Goal: Information Seeking & Learning: Check status

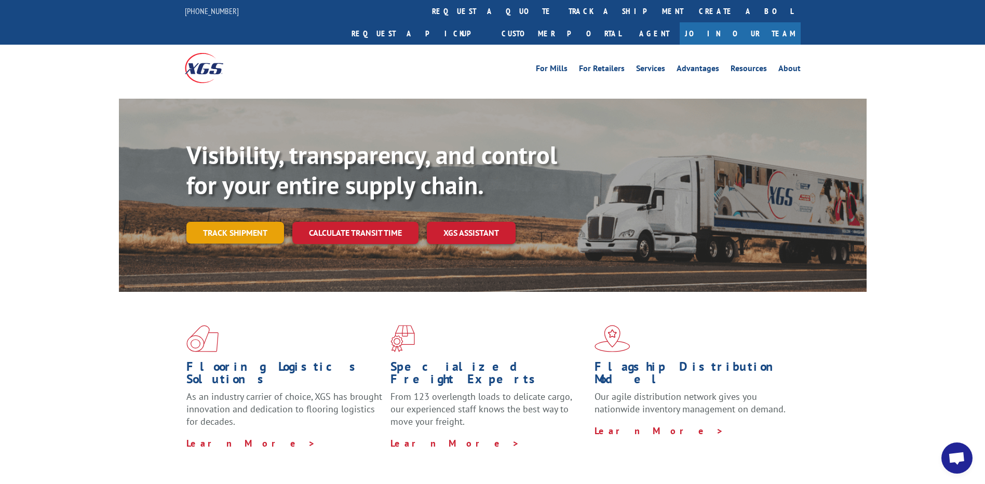
click at [237, 222] on link "Track shipment" at bounding box center [235, 233] width 98 height 22
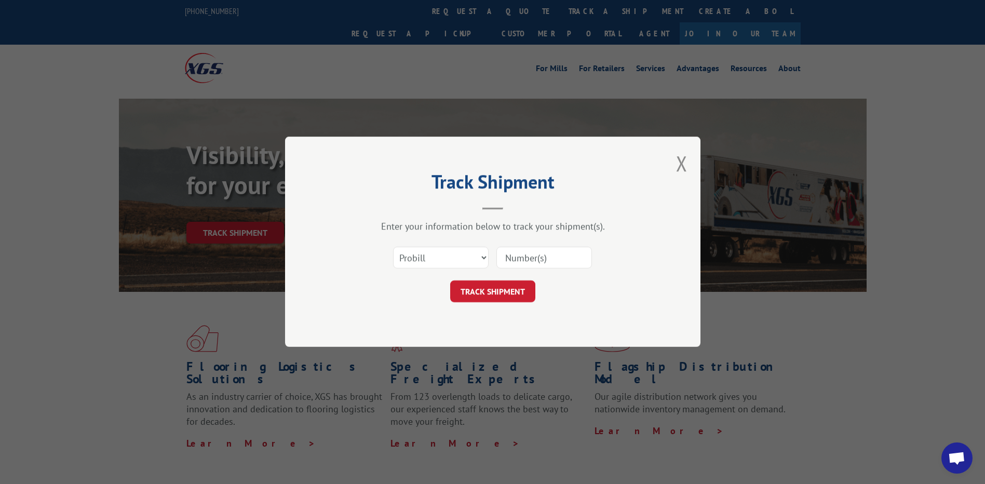
click at [842, 301] on div "Track Shipment Enter your information below to track your shipment(s). Select c…" at bounding box center [492, 242] width 985 height 484
click at [538, 258] on input at bounding box center [544, 258] width 96 height 22
paste input "17496949"
type input "17496949"
click at [482, 289] on button "TRACK SHIPMENT" at bounding box center [492, 292] width 85 height 22
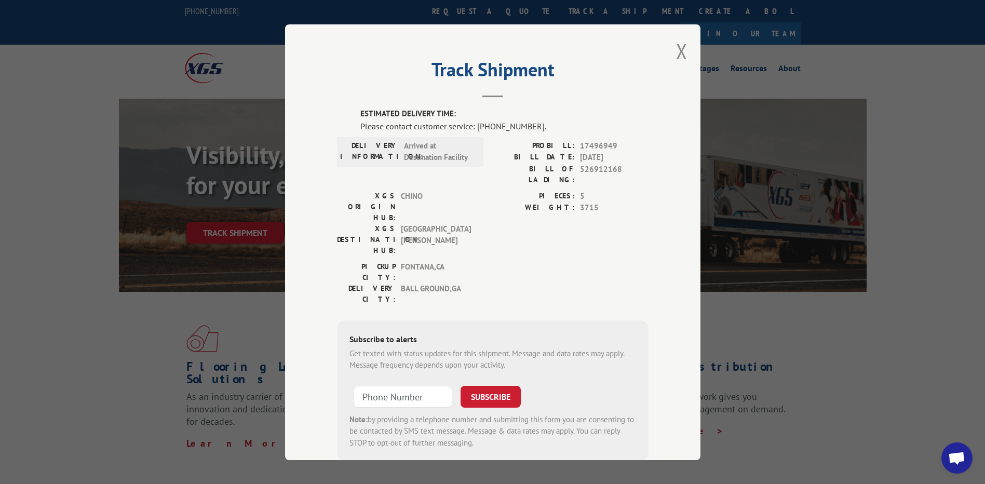
click at [455, 250] on div "ESTIMATED DELIVERY TIME: Please contact customer service: (844) 947-7447. DELIV…" at bounding box center [492, 284] width 311 height 353
drag, startPoint x: 522, startPoint y: 246, endPoint x: 519, endPoint y: 273, distance: 27.6
click at [519, 273] on div "ESTIMATED DELIVERY TIME: Please contact customer service: (844) 947-7447. DELIV…" at bounding box center [492, 284] width 311 height 353
click at [493, 213] on div "PIECES: 5 WEIGHT: 3715" at bounding box center [571, 225] width 156 height 71
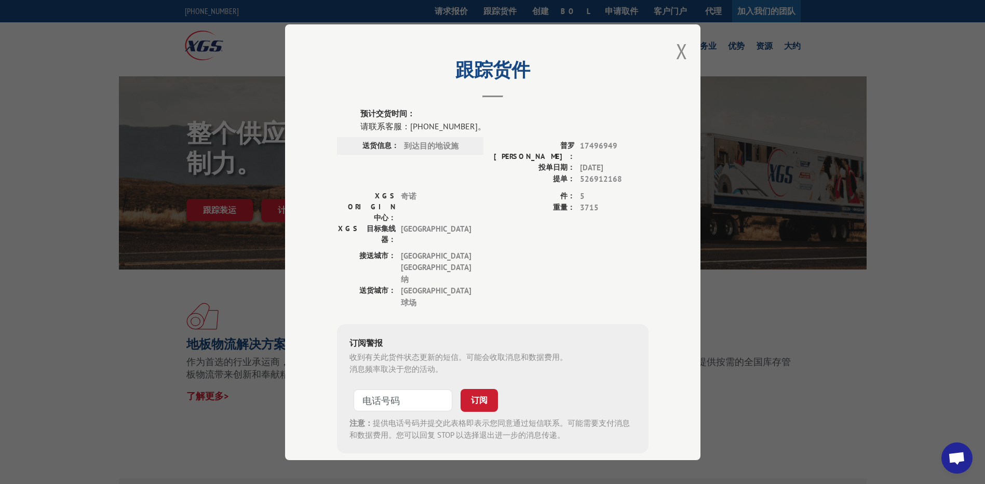
click at [550, 250] on div "接送城市： 加利福尼亚州丰塔纳 送货城市： 佐治亚州球场" at bounding box center [492, 282] width 311 height 64
click at [687, 48] on button "关闭模态" at bounding box center [681, 51] width 11 height 28
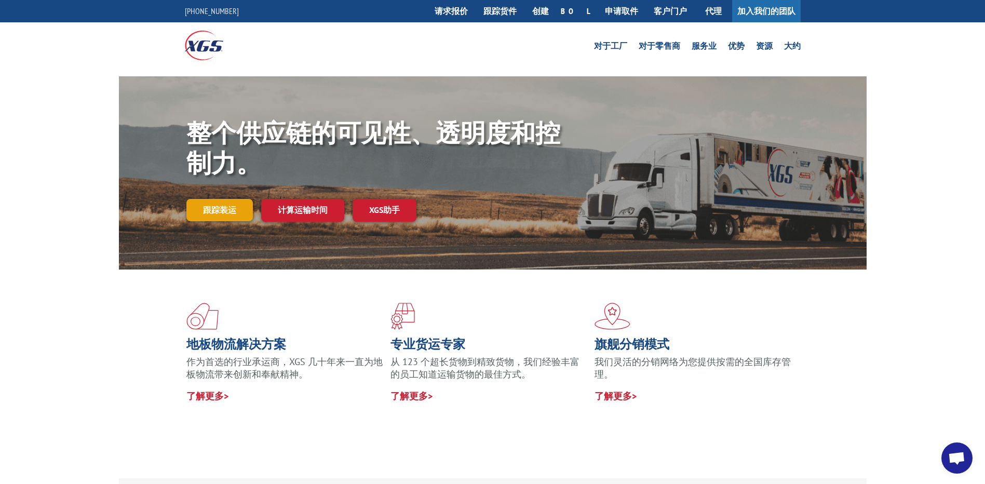
click at [224, 204] on link "跟踪装运" at bounding box center [219, 210] width 66 height 22
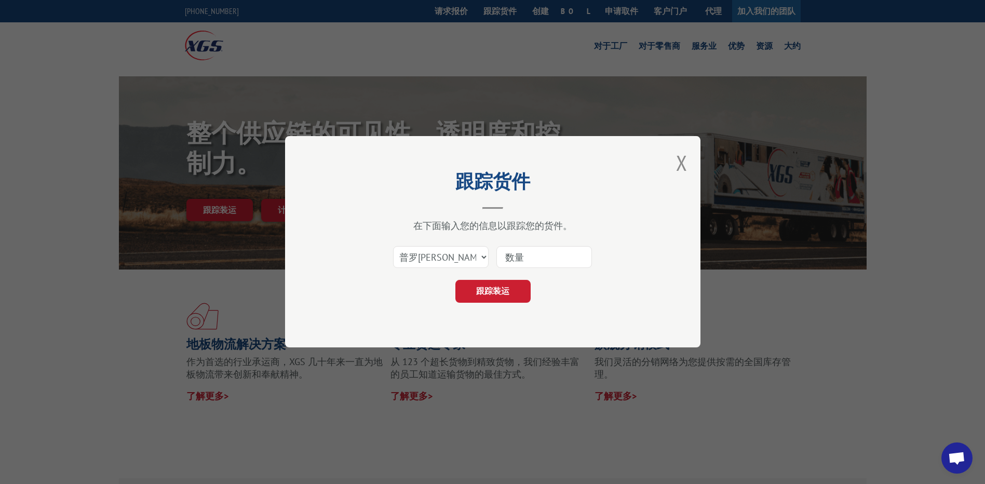
click at [540, 260] on input at bounding box center [544, 258] width 96 height 22
paste input "17496949"
type input "17496949"
click at [510, 281] on button "跟踪装运" at bounding box center [492, 291] width 75 height 23
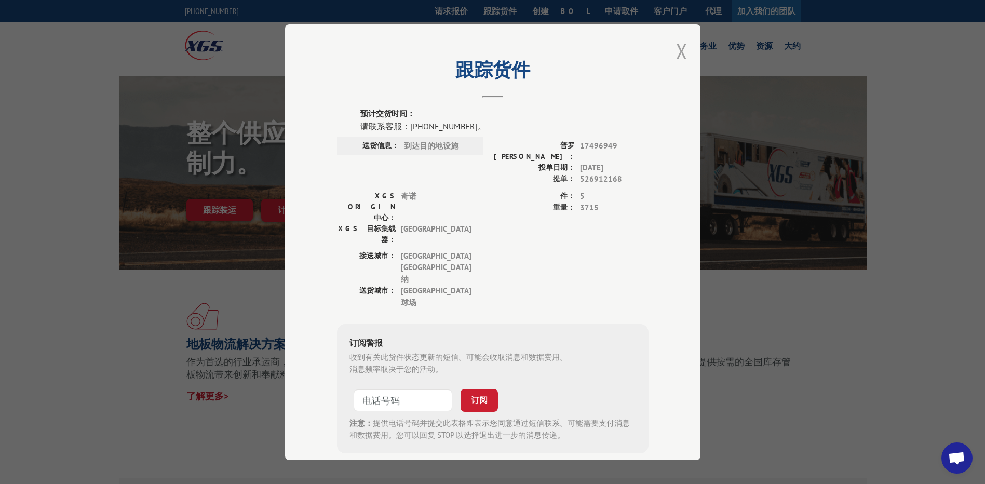
click at [682, 50] on button "关闭模态" at bounding box center [681, 51] width 11 height 28
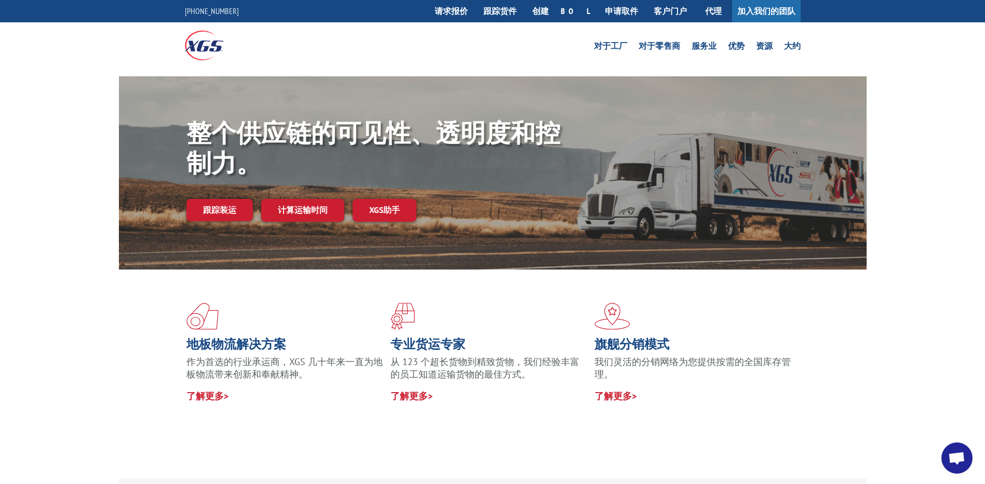
click at [891, 279] on div "地板物流解决方案 作为首选的行业承运商，XGS 几十年来一直为地板物流带来创新和奉献精神。 了解更多> 专业货运专家 从 123 个超长货物到精致货物，我们经…" at bounding box center [492, 373] width 985 height 209
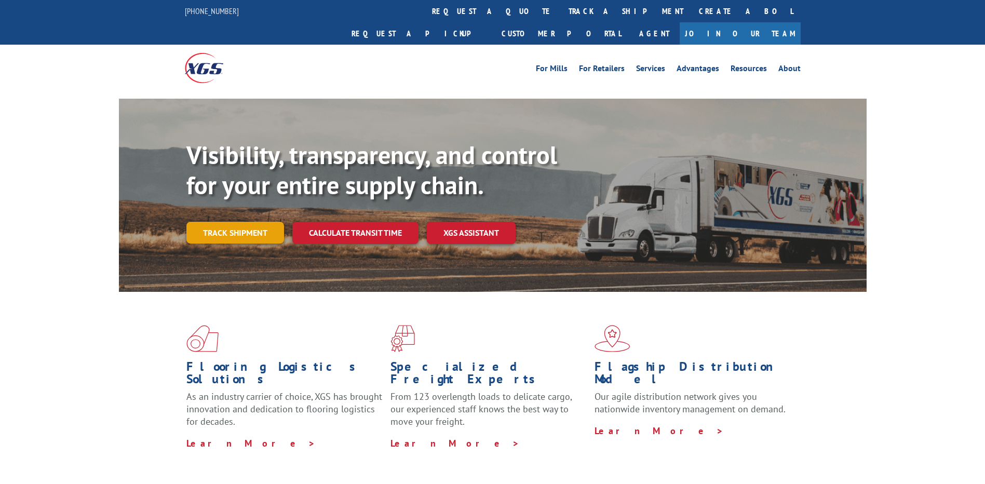
click at [228, 222] on link "Track shipment" at bounding box center [235, 233] width 98 height 22
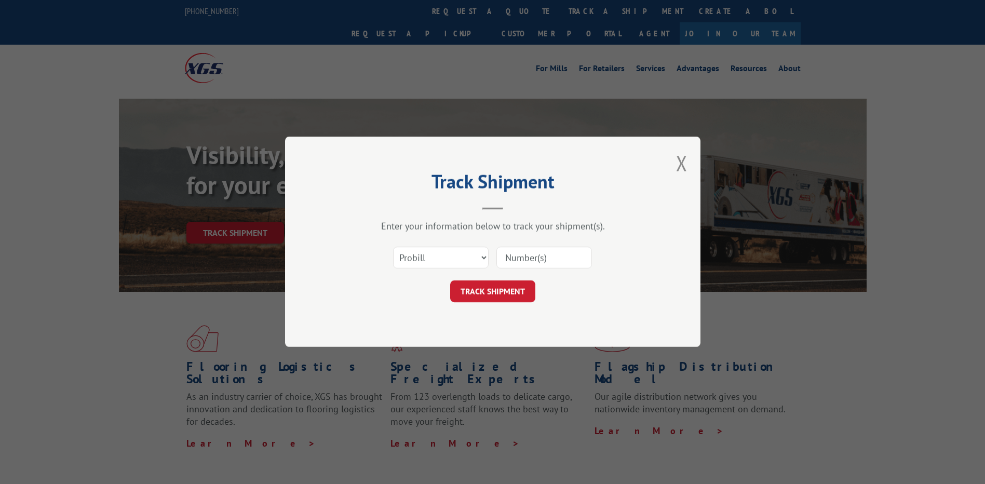
click at [550, 254] on input at bounding box center [544, 258] width 96 height 22
paste input "17496949"
type input "17496949"
click at [484, 292] on button "TRACK SHIPMENT" at bounding box center [492, 292] width 85 height 22
